Goal: Task Accomplishment & Management: Use online tool/utility

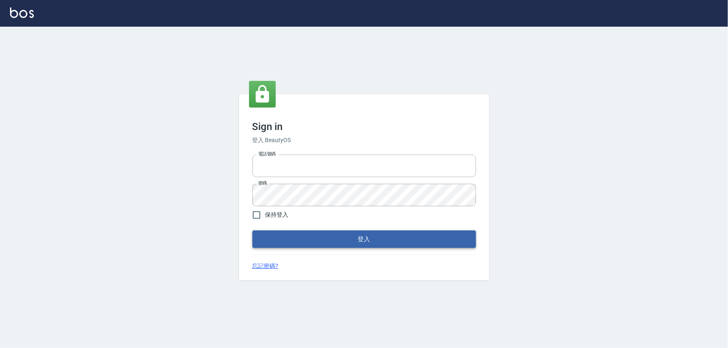
type input "0966106859"
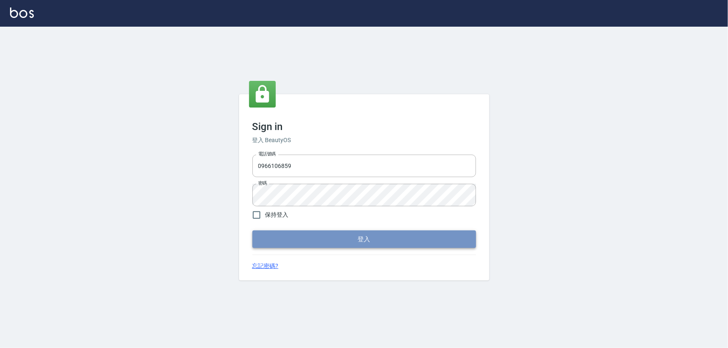
click at [279, 239] on button "登入" at bounding box center [364, 240] width 224 height 18
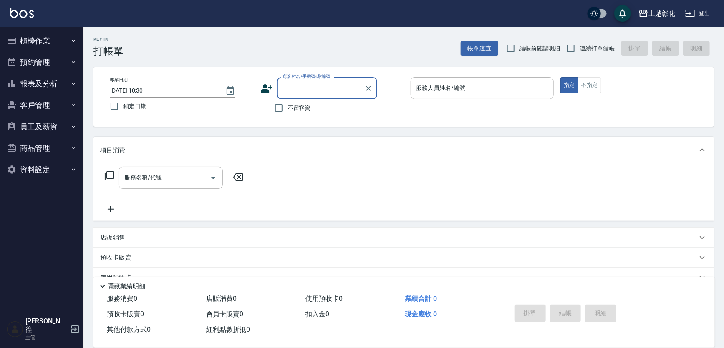
click at [46, 41] on button "櫃檯作業" at bounding box center [41, 41] width 77 height 22
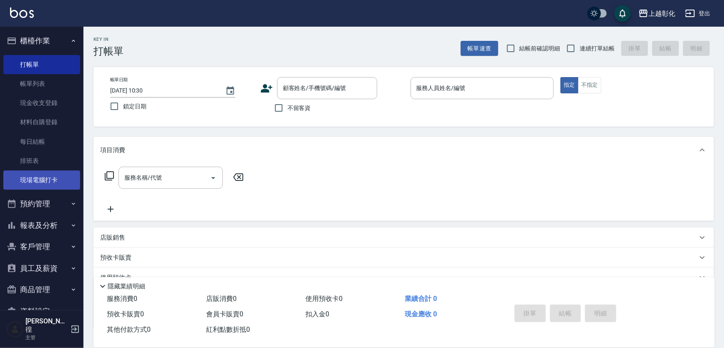
click at [36, 180] on link "現場電腦打卡" at bounding box center [41, 180] width 77 height 19
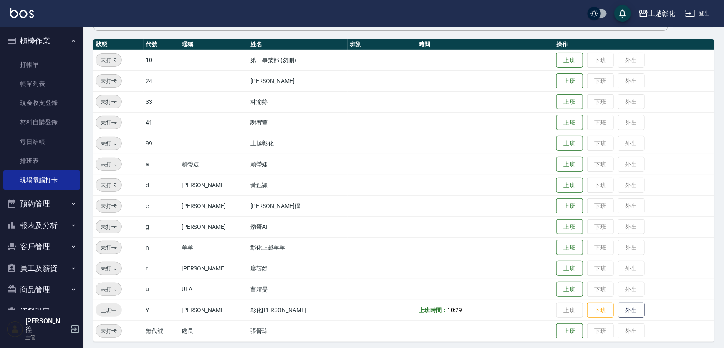
scroll to position [88, 0]
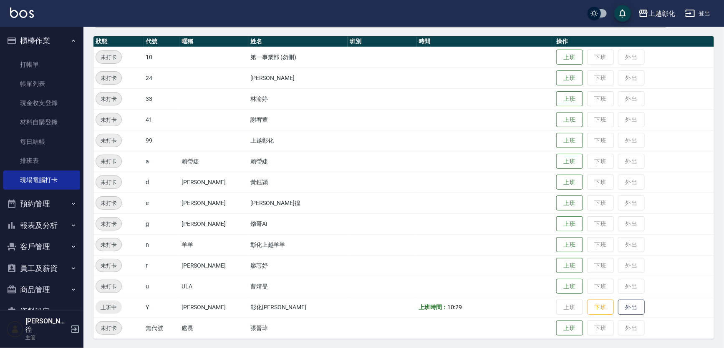
drag, startPoint x: 169, startPoint y: 207, endPoint x: 204, endPoint y: 196, distance: 37.1
click at [169, 207] on td "e" at bounding box center [162, 203] width 36 height 21
click at [562, 117] on button "上班" at bounding box center [569, 120] width 27 height 15
click at [556, 121] on button "上班" at bounding box center [569, 120] width 27 height 15
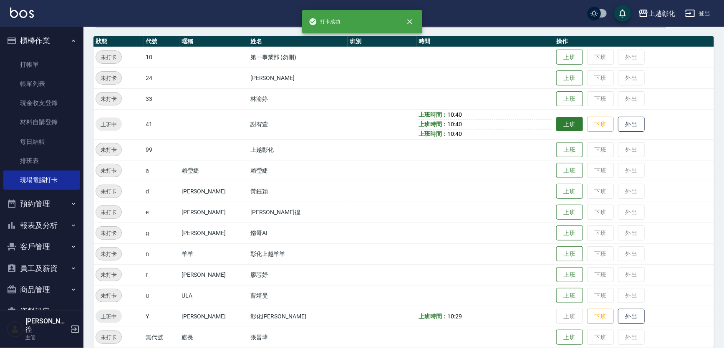
click at [559, 116] on td "上班 下班 外出" at bounding box center [634, 124] width 160 height 30
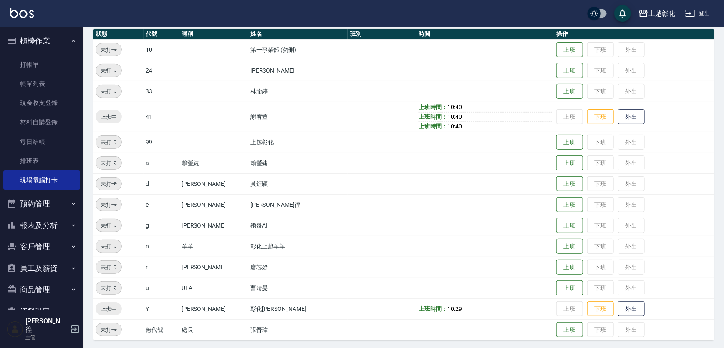
scroll to position [97, 0]
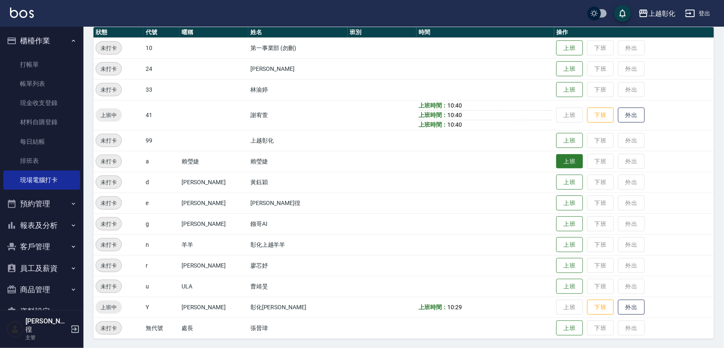
click at [556, 158] on button "上班" at bounding box center [569, 161] width 27 height 15
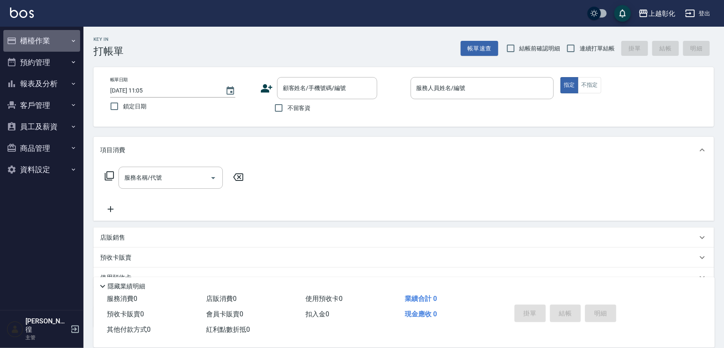
click at [35, 40] on button "櫃檯作業" at bounding box center [41, 41] width 77 height 22
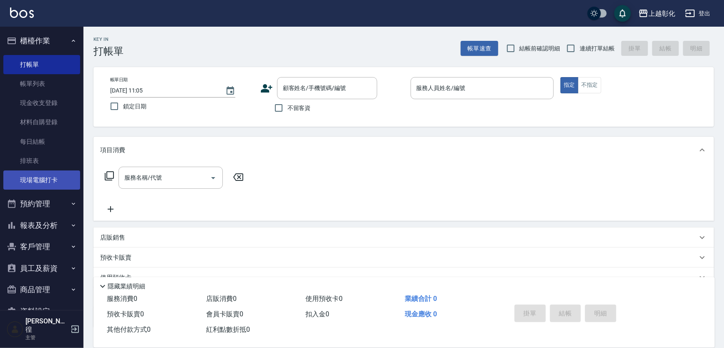
click at [23, 179] on link "現場電腦打卡" at bounding box center [41, 180] width 77 height 19
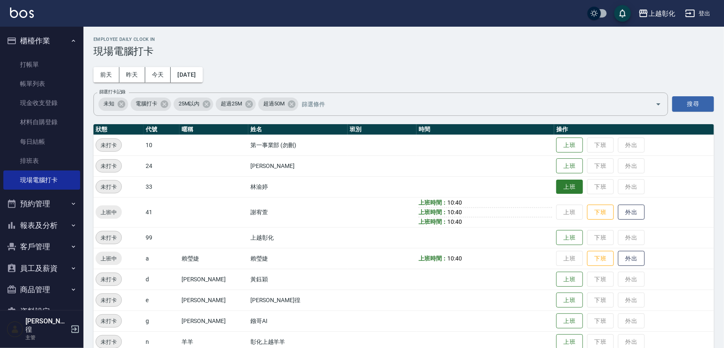
click at [556, 189] on button "上班" at bounding box center [569, 187] width 27 height 15
